Goal: Browse casually

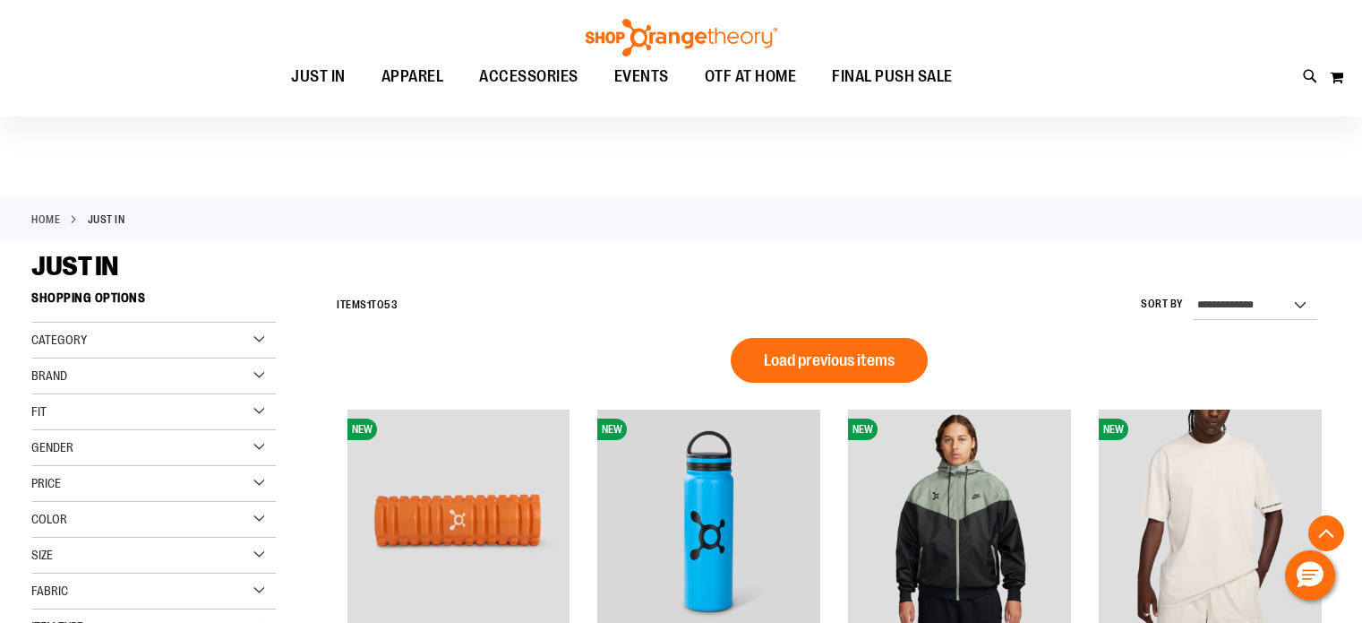
scroll to position [862, 0]
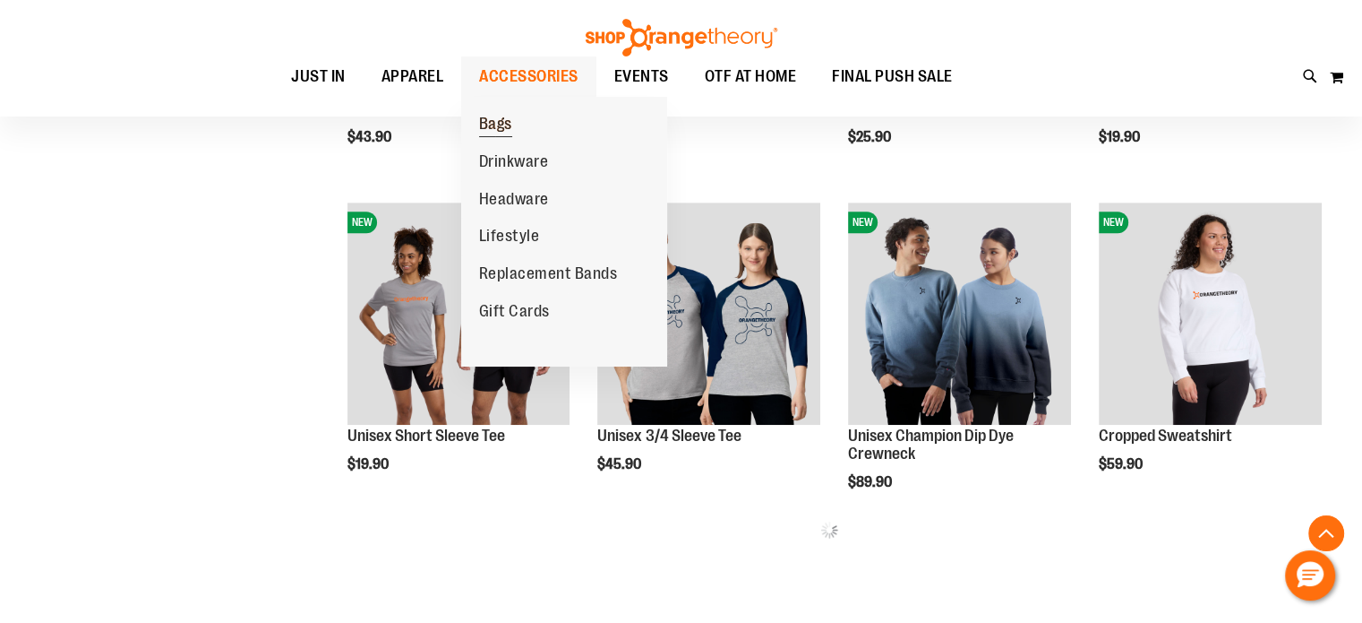
click at [514, 121] on link "Bags" at bounding box center [495, 125] width 69 height 38
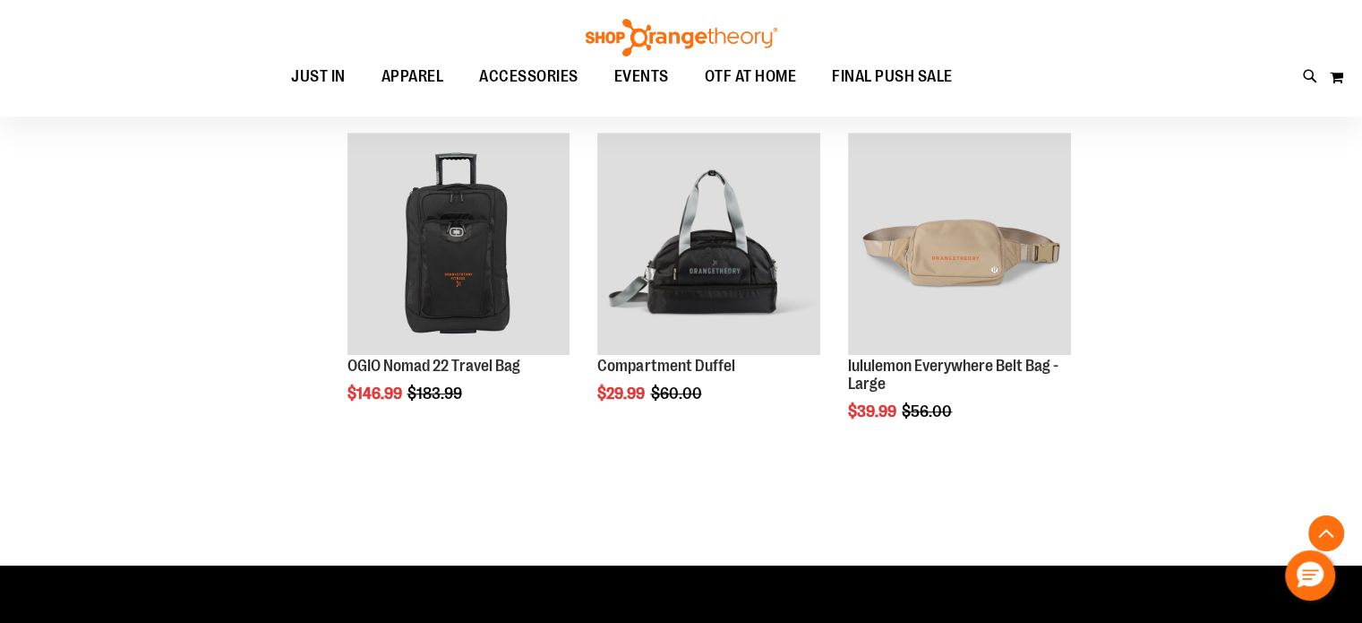
scroll to position [1232, 0]
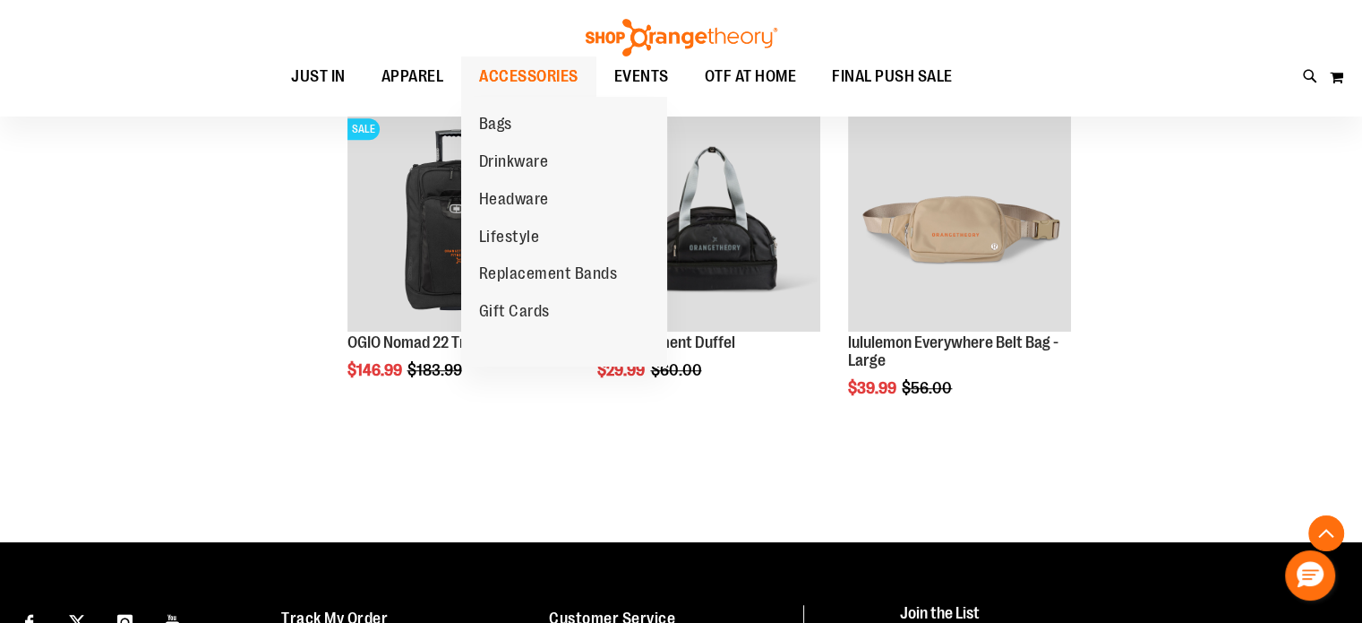
click at [506, 57] on span "ACCESSORIES" at bounding box center [528, 76] width 99 height 40
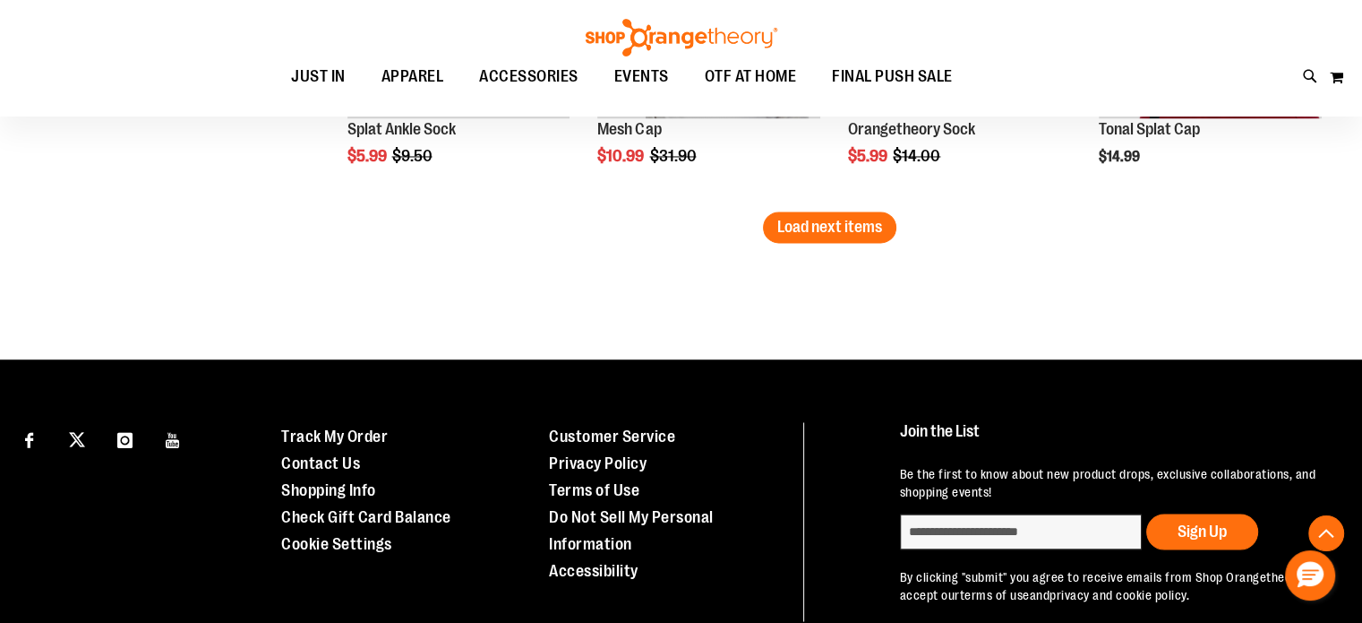
scroll to position [3086, 0]
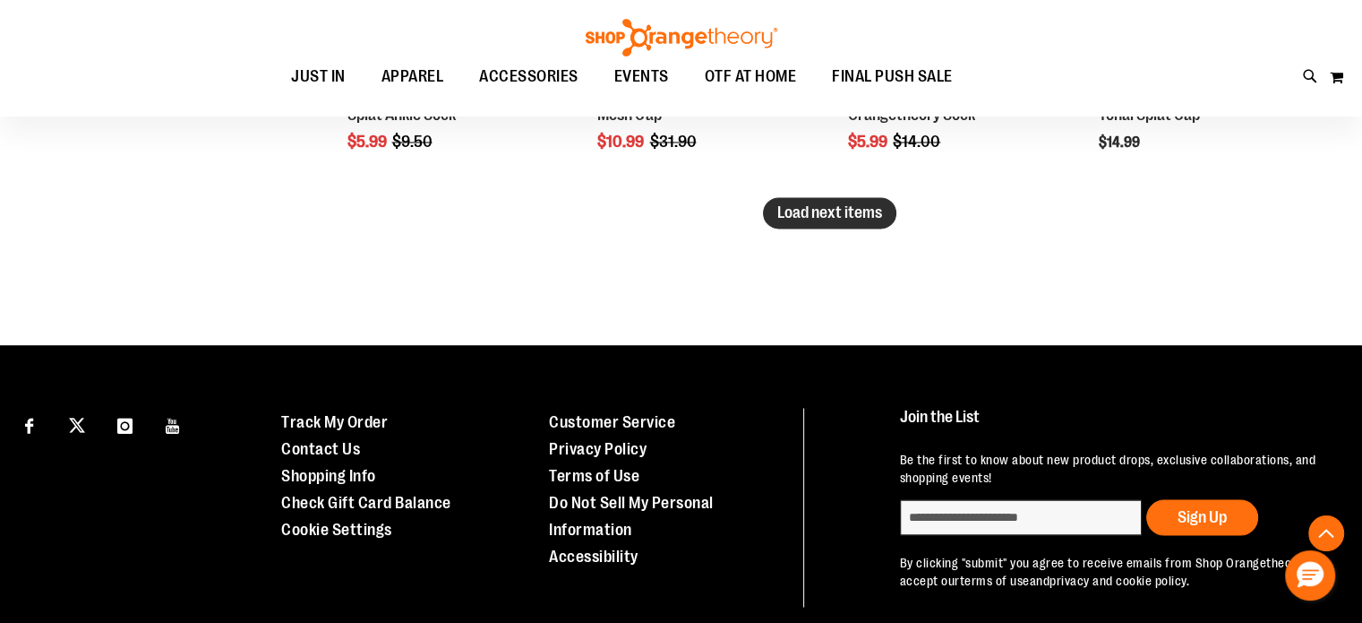
click at [874, 224] on button "Load next items" at bounding box center [829, 212] width 133 height 31
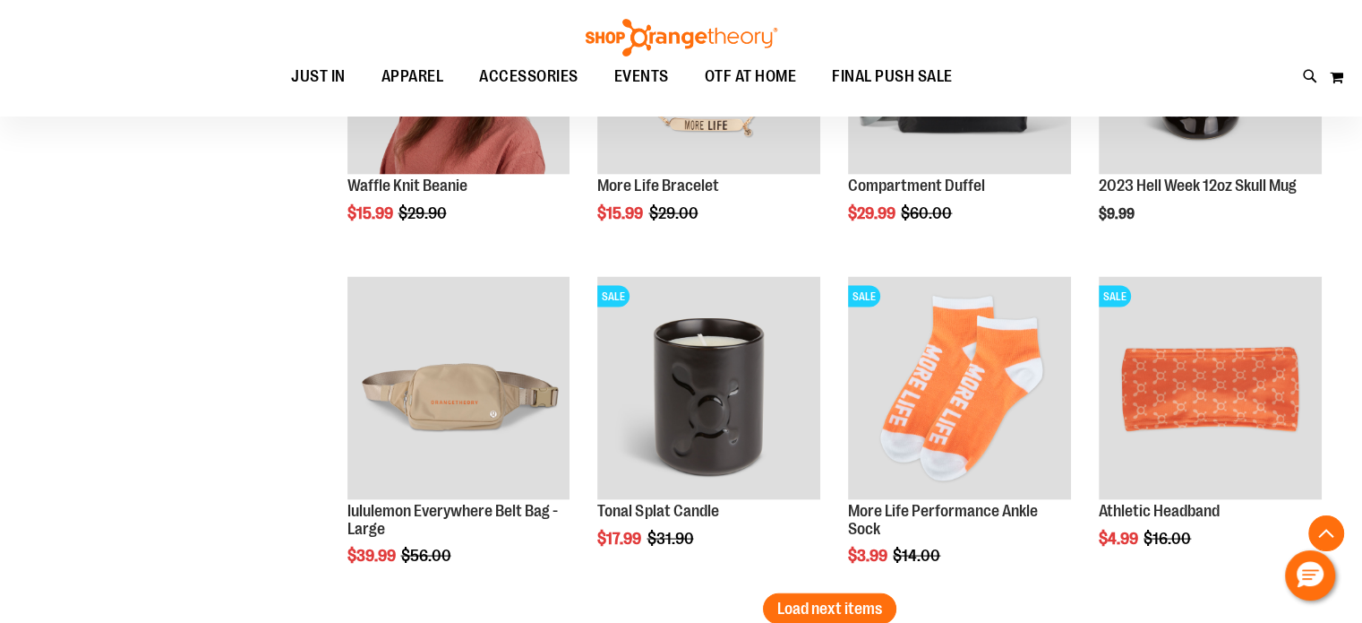
scroll to position [3915, 0]
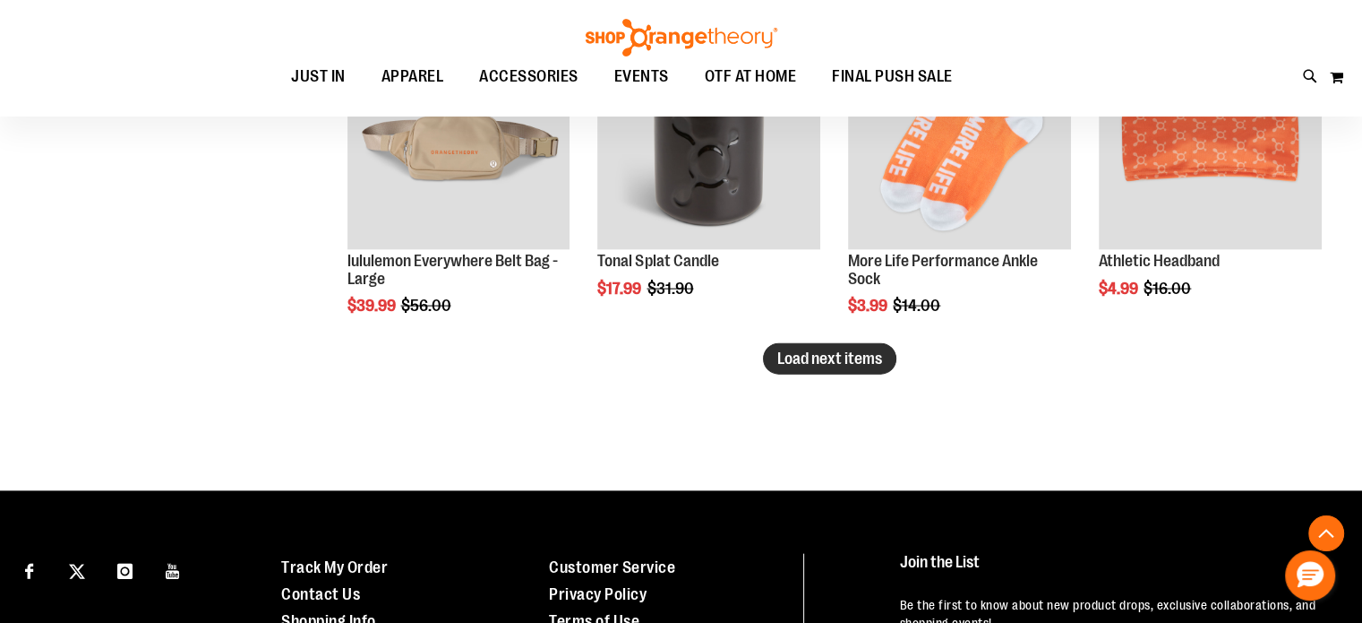
click at [871, 363] on span "Load next items" at bounding box center [830, 358] width 105 height 18
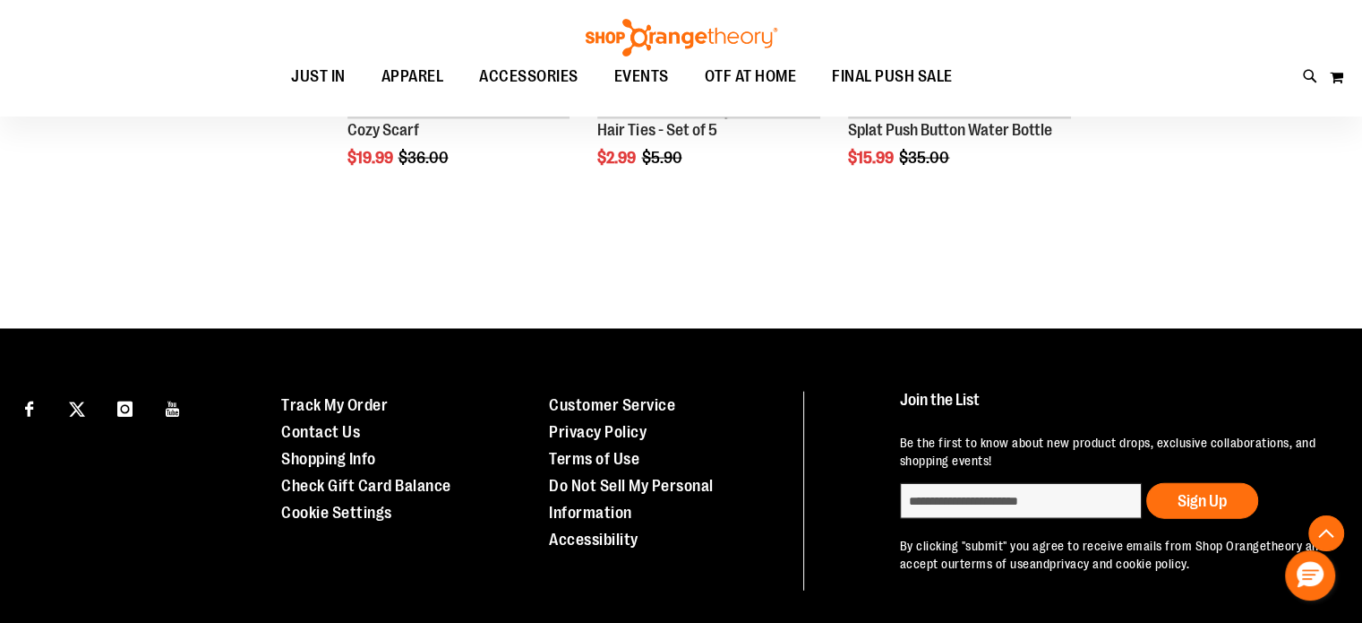
scroll to position [4381, 0]
